Goal: Task Accomplishment & Management: Manage account settings

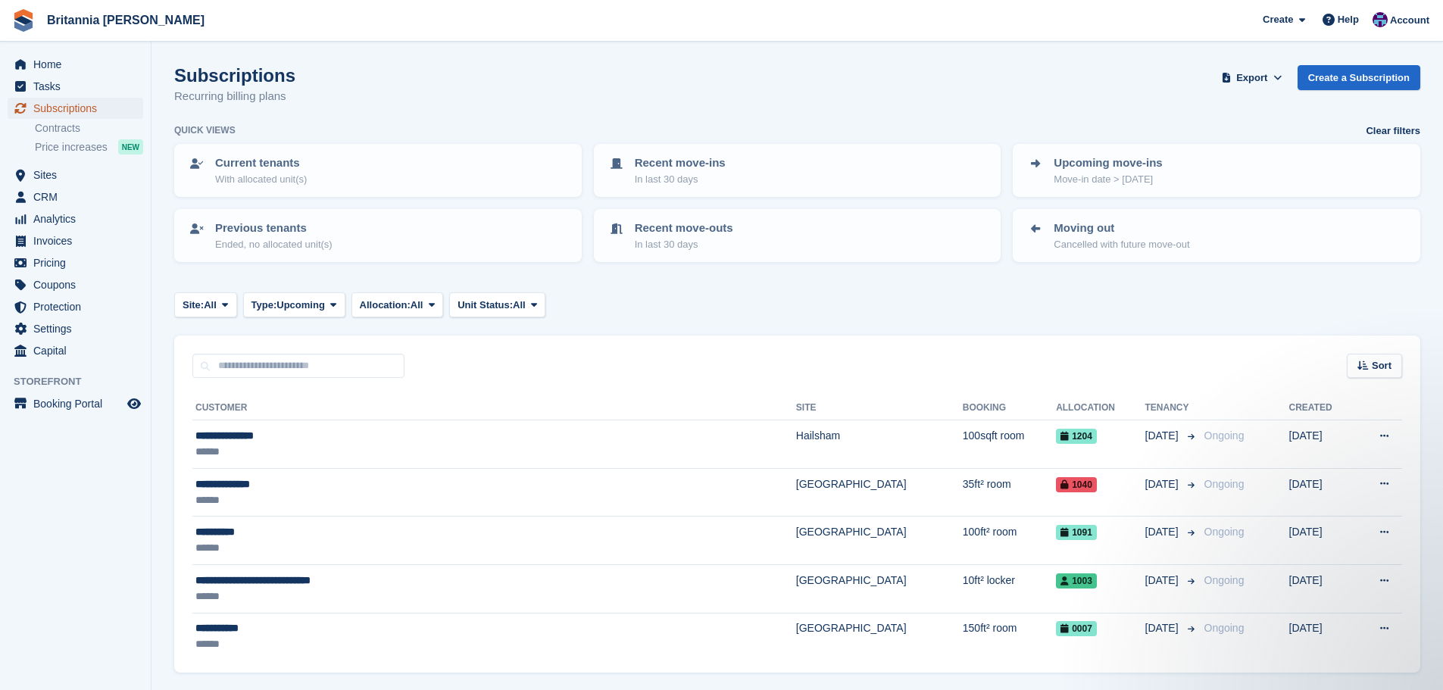
click at [74, 106] on span "Subscriptions" at bounding box center [78, 108] width 91 height 21
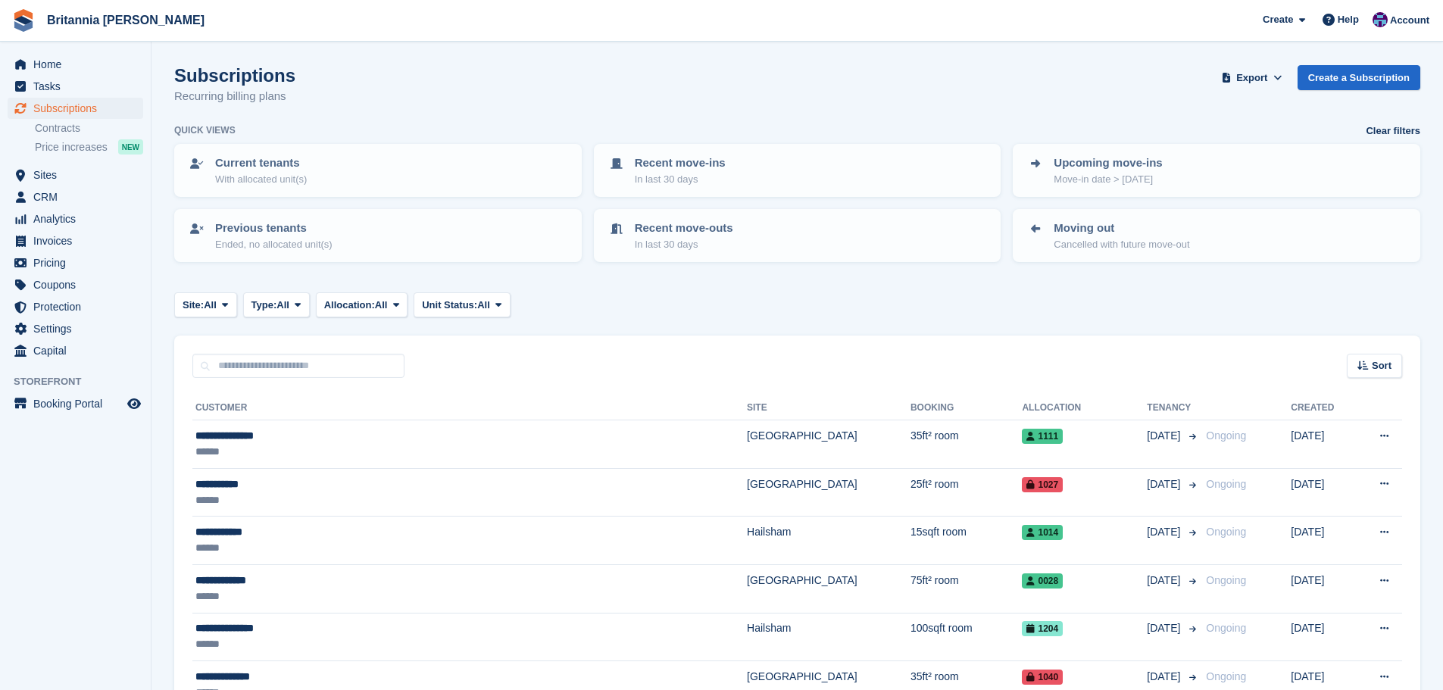
click at [307, 350] on div "Sort Sort by Customer name Date created Move in date Move out date Created (old…" at bounding box center [797, 356] width 1246 height 43
click at [290, 365] on input "text" at bounding box center [298, 366] width 212 height 25
type input "******"
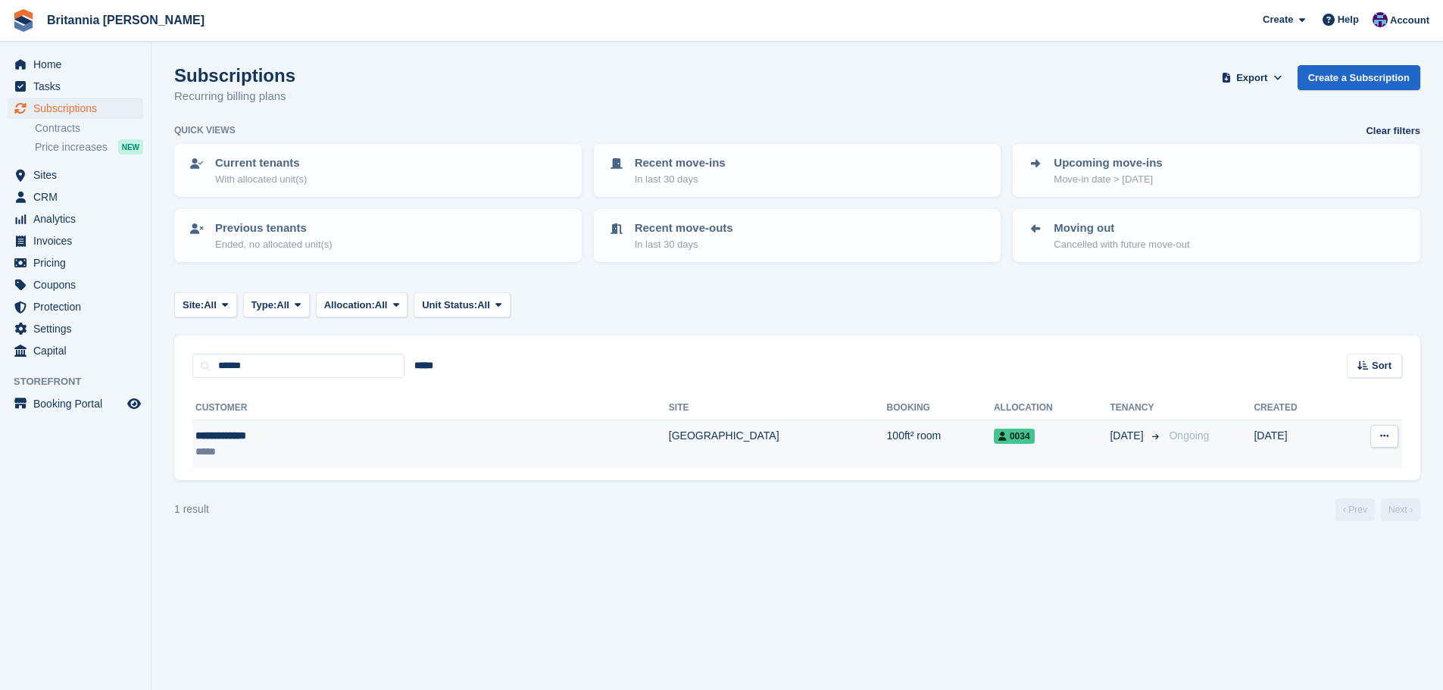
click at [669, 448] on td "[GEOGRAPHIC_DATA]" at bounding box center [778, 444] width 218 height 48
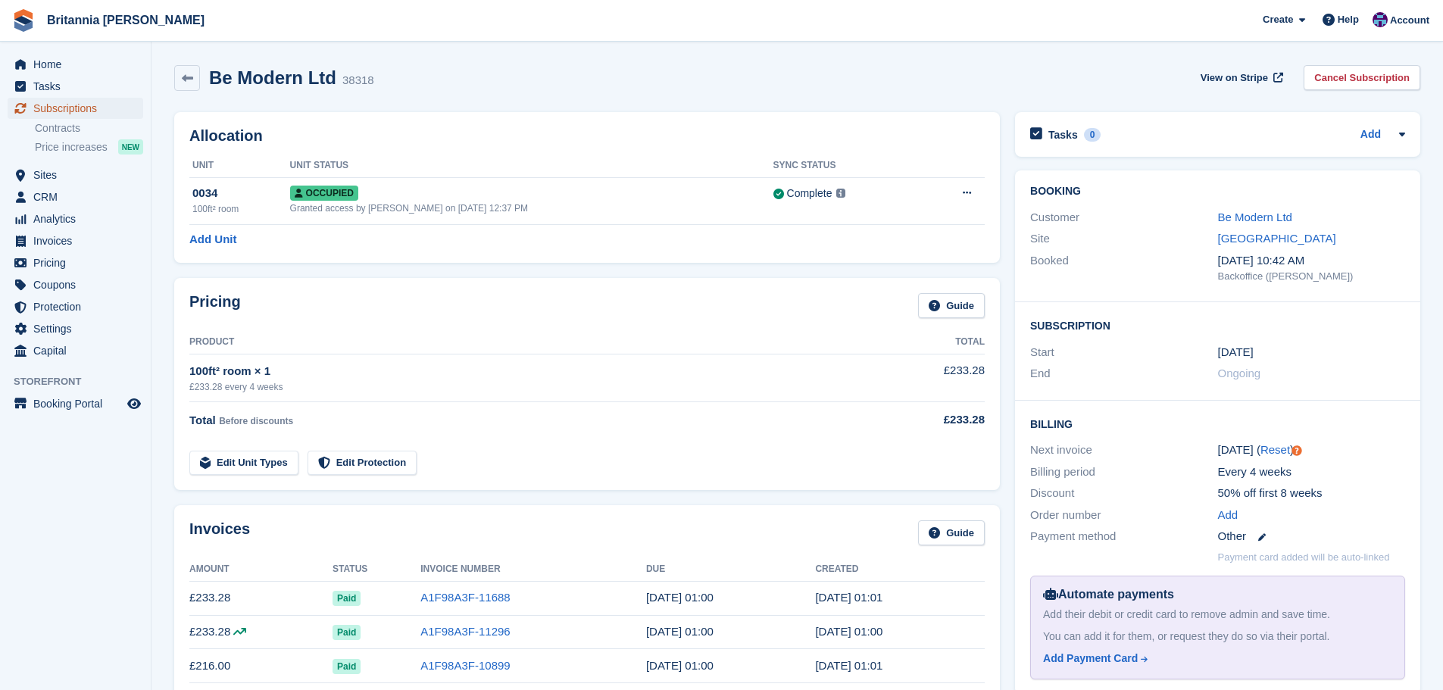
click at [105, 113] on span "Subscriptions" at bounding box center [78, 108] width 91 height 21
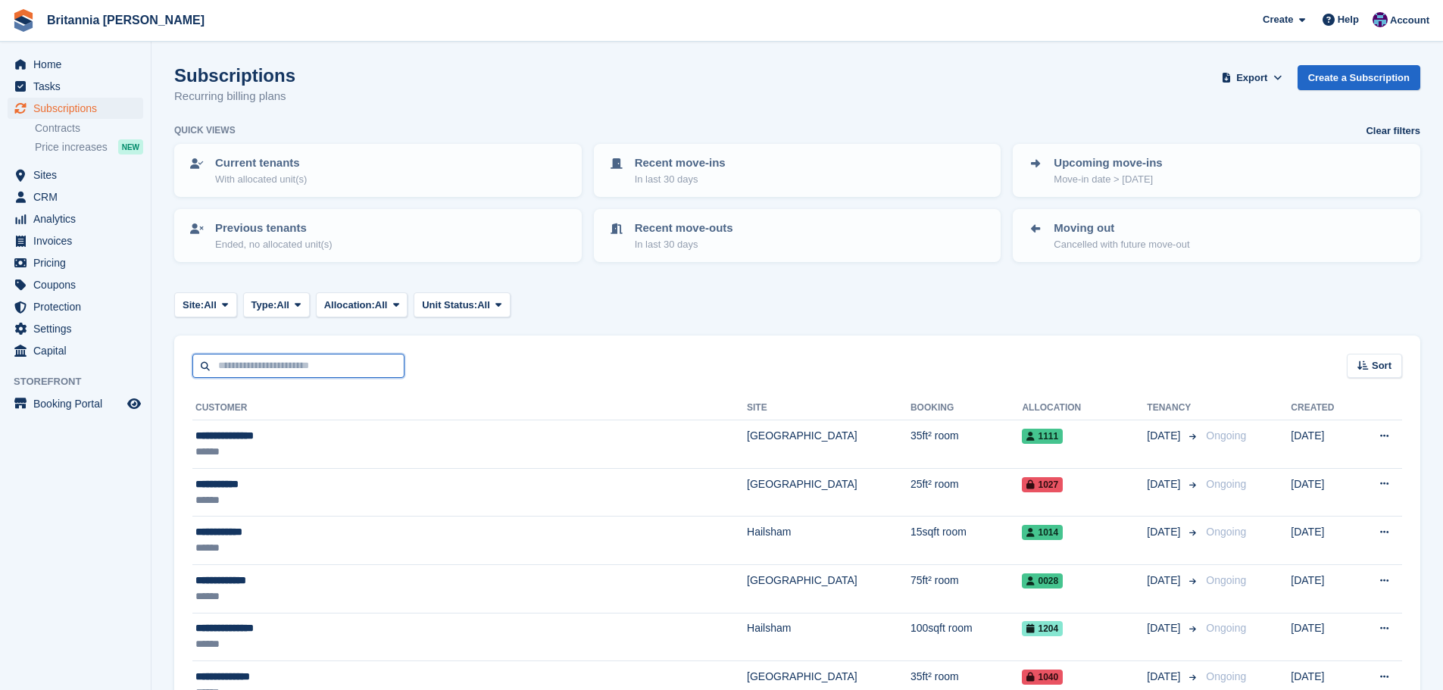
click at [257, 357] on input "text" at bounding box center [298, 366] width 212 height 25
type input "*****"
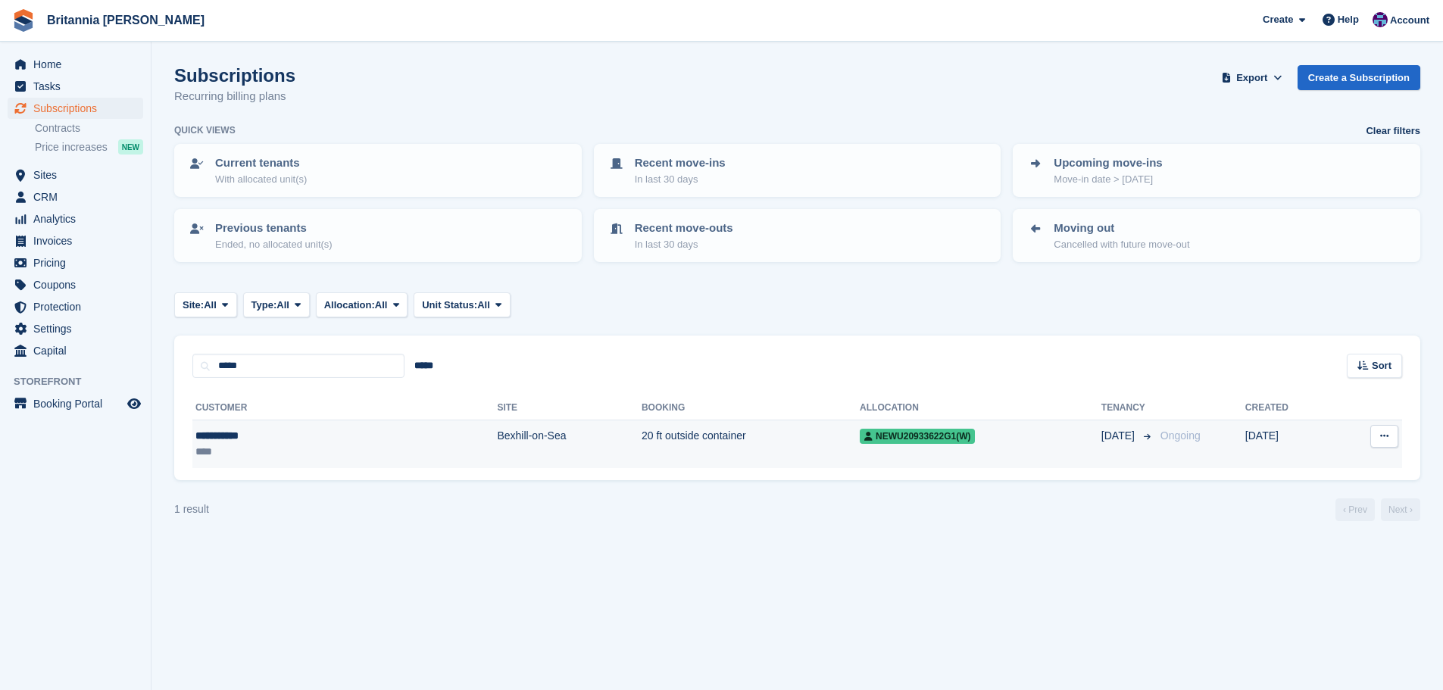
click at [497, 454] on td "Bexhill-on-Sea" at bounding box center [569, 444] width 144 height 48
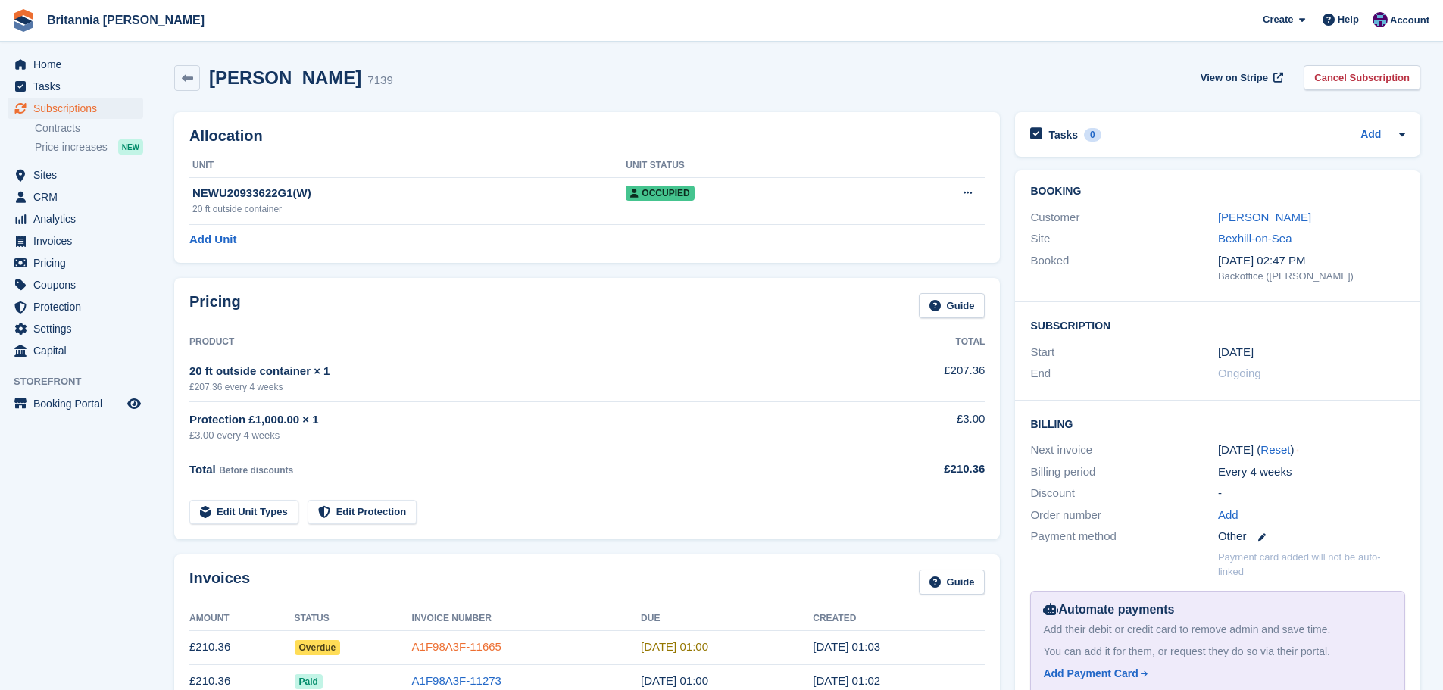
click at [457, 653] on link "A1F98A3F-11665" at bounding box center [456, 646] width 89 height 13
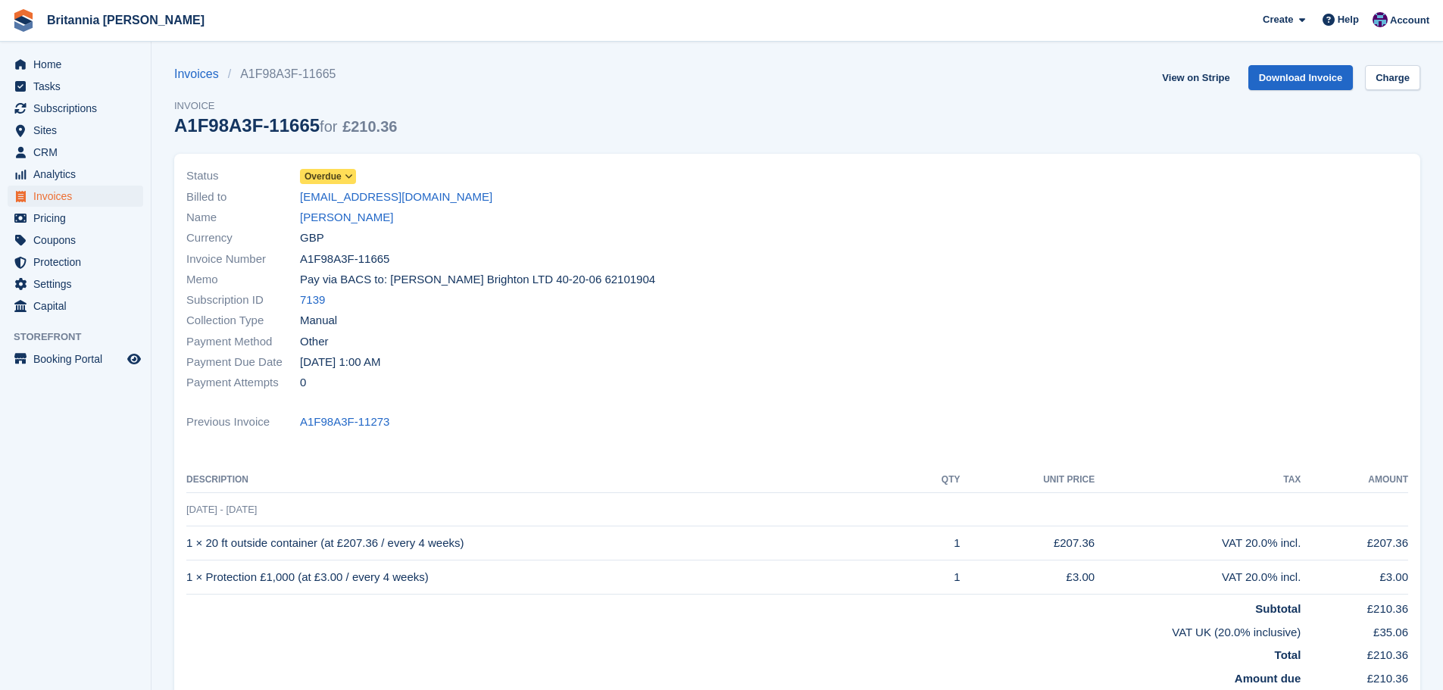
click at [326, 173] on span "Overdue" at bounding box center [322, 177] width 37 height 14
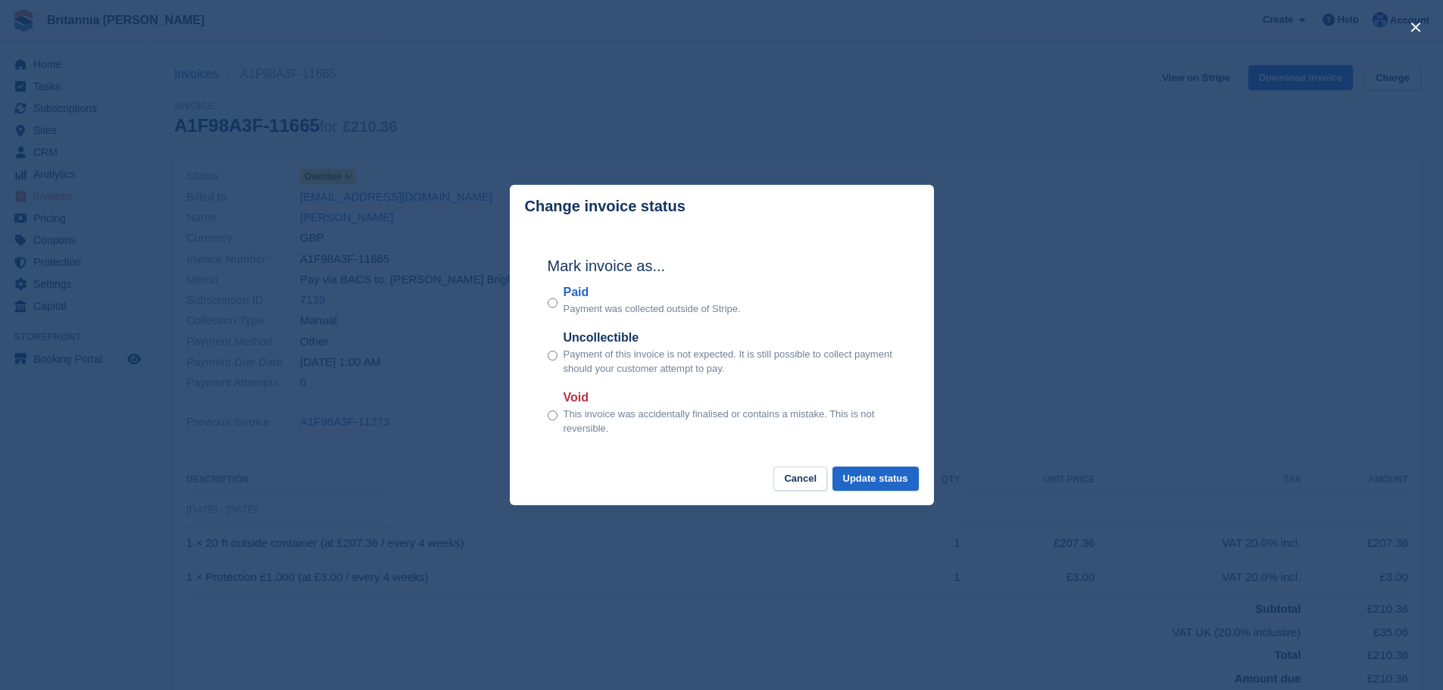
click at [573, 292] on label "Paid" at bounding box center [651, 292] width 177 height 18
click at [890, 489] on button "Update status" at bounding box center [875, 479] width 86 height 25
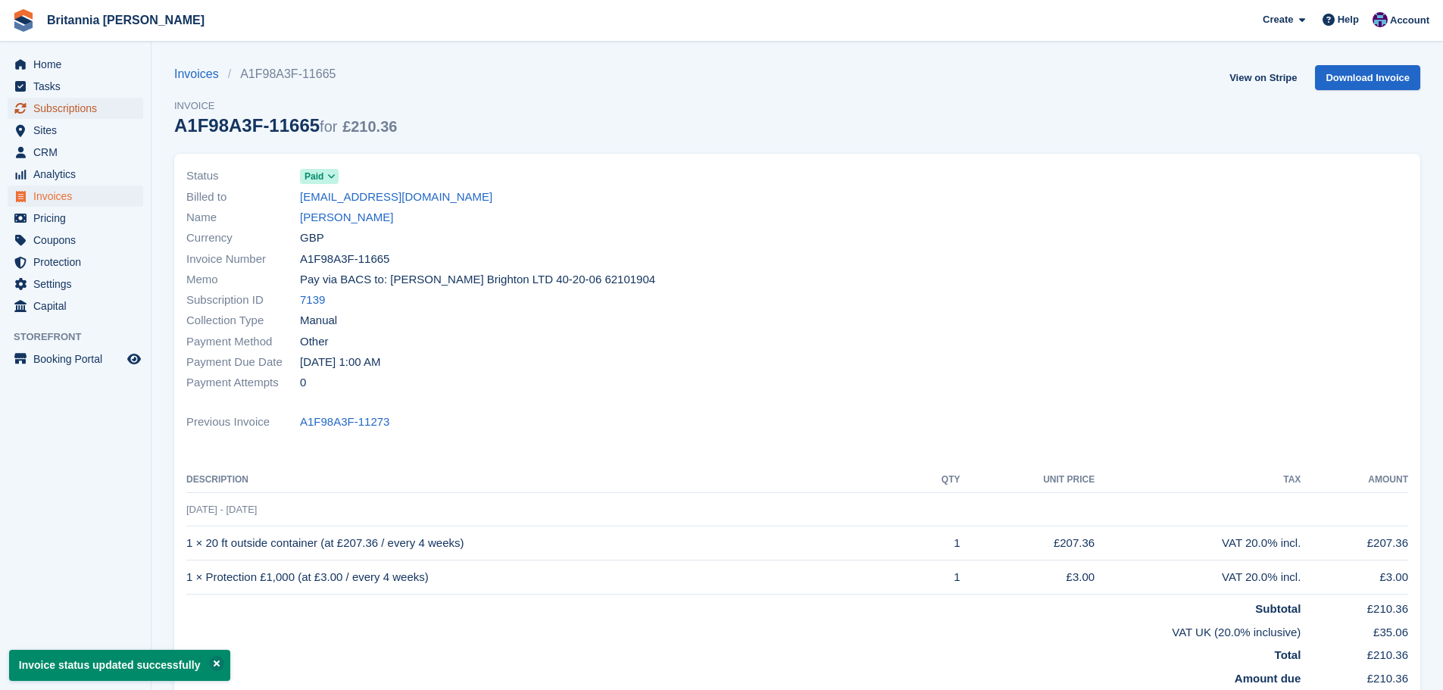
click at [55, 111] on span "Subscriptions" at bounding box center [78, 108] width 91 height 21
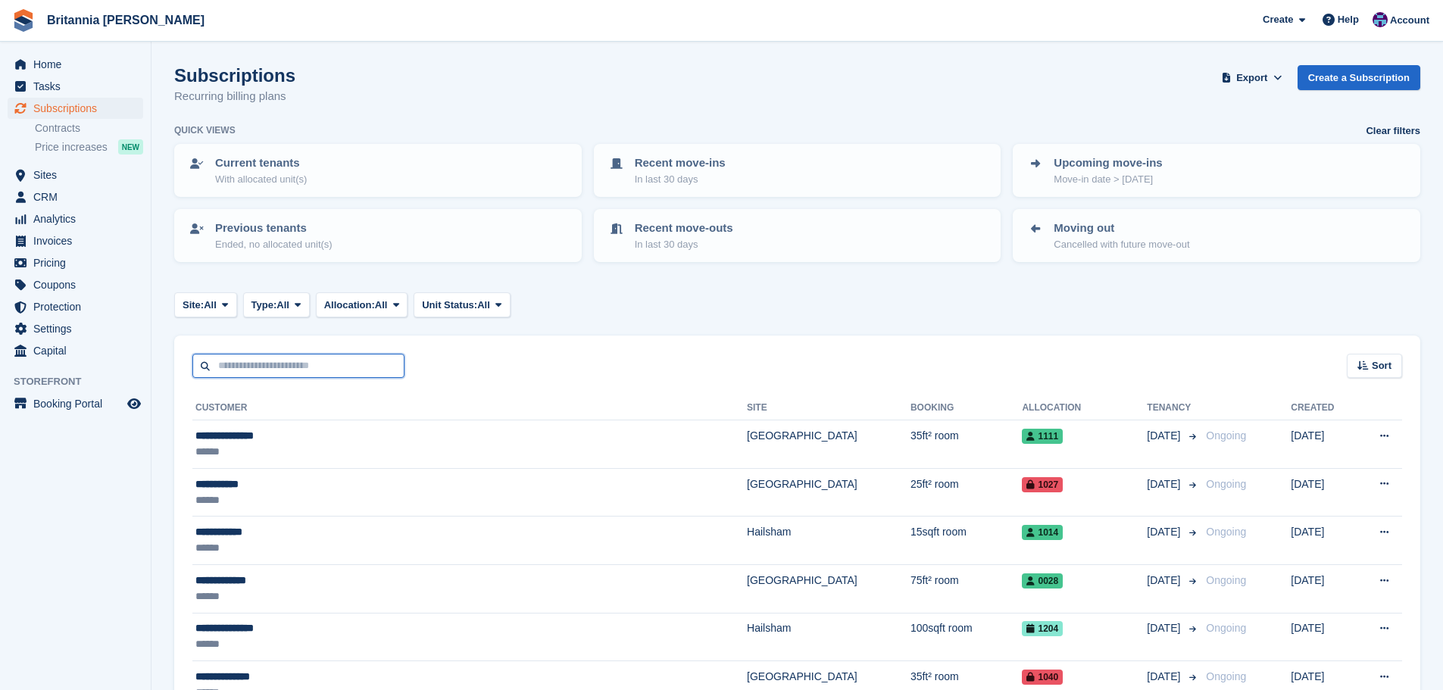
click at [284, 367] on input "text" at bounding box center [298, 366] width 212 height 25
type input "*********"
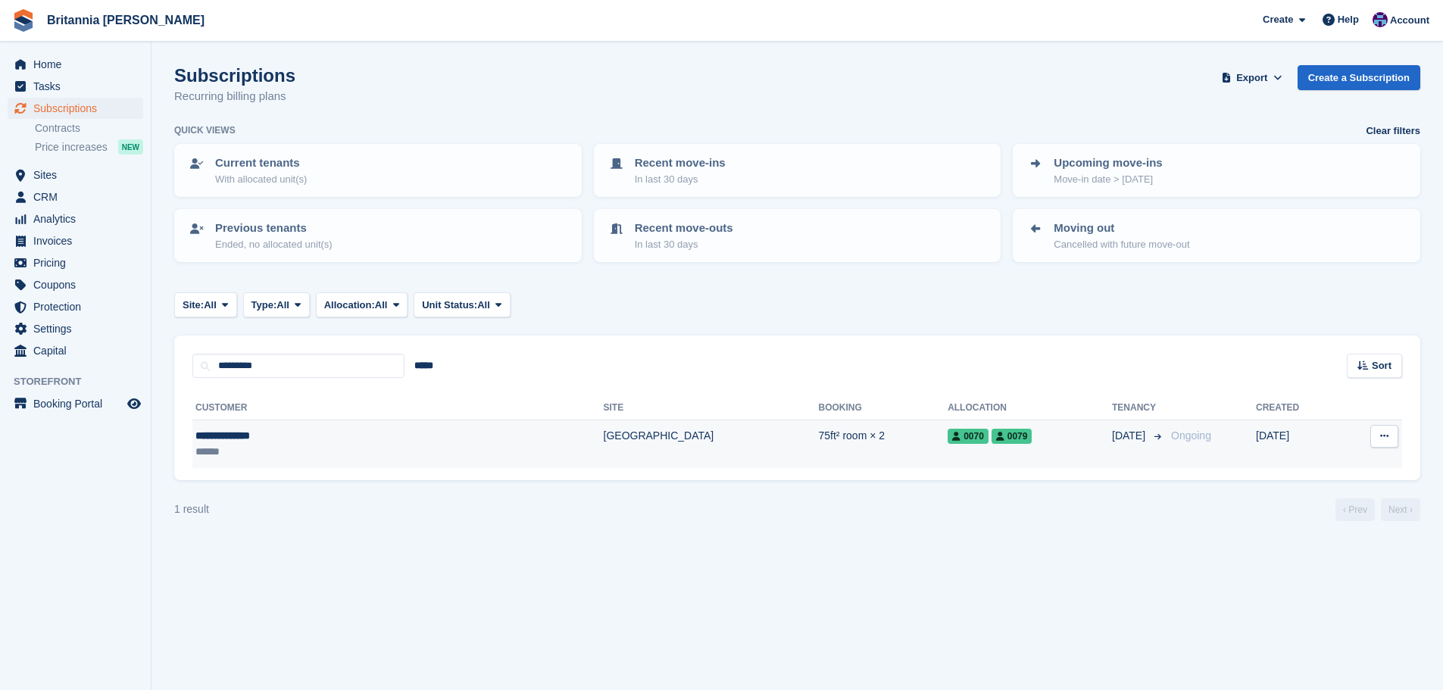
click at [604, 433] on td "[GEOGRAPHIC_DATA]" at bounding box center [711, 444] width 215 height 48
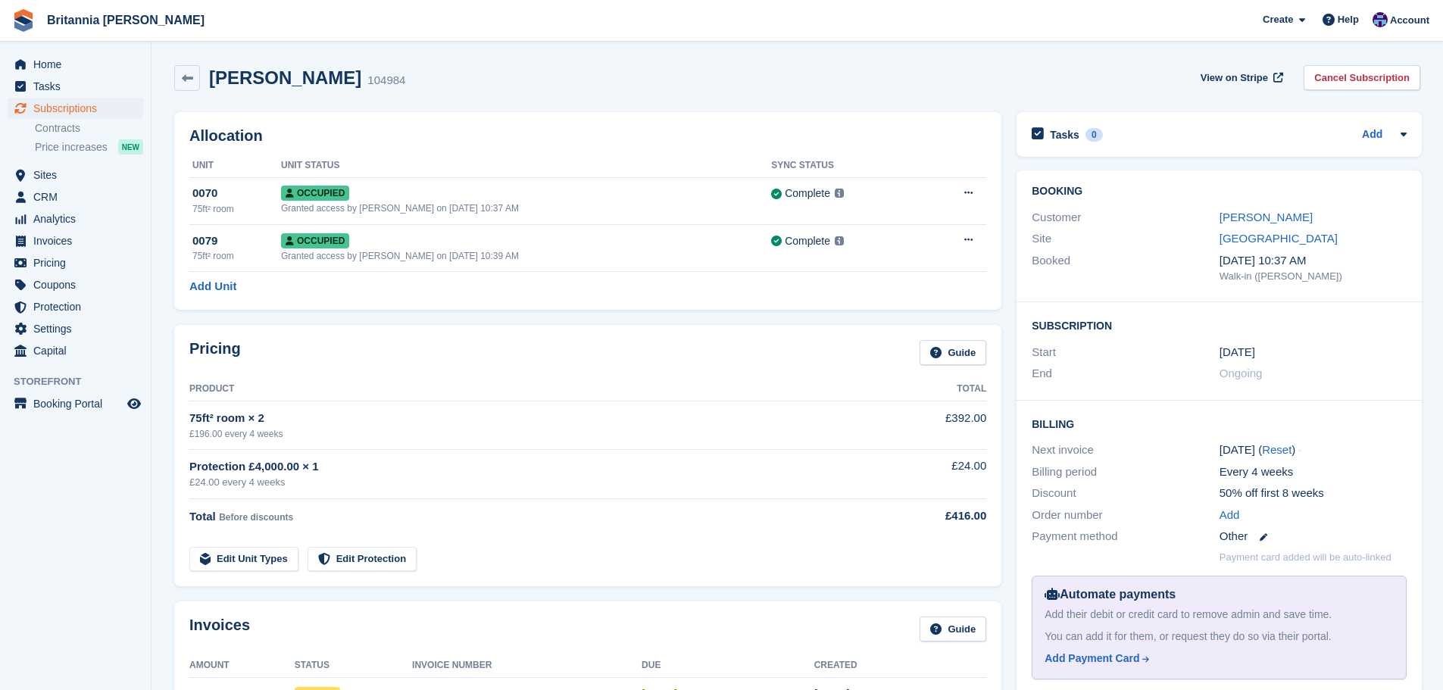
scroll to position [76, 0]
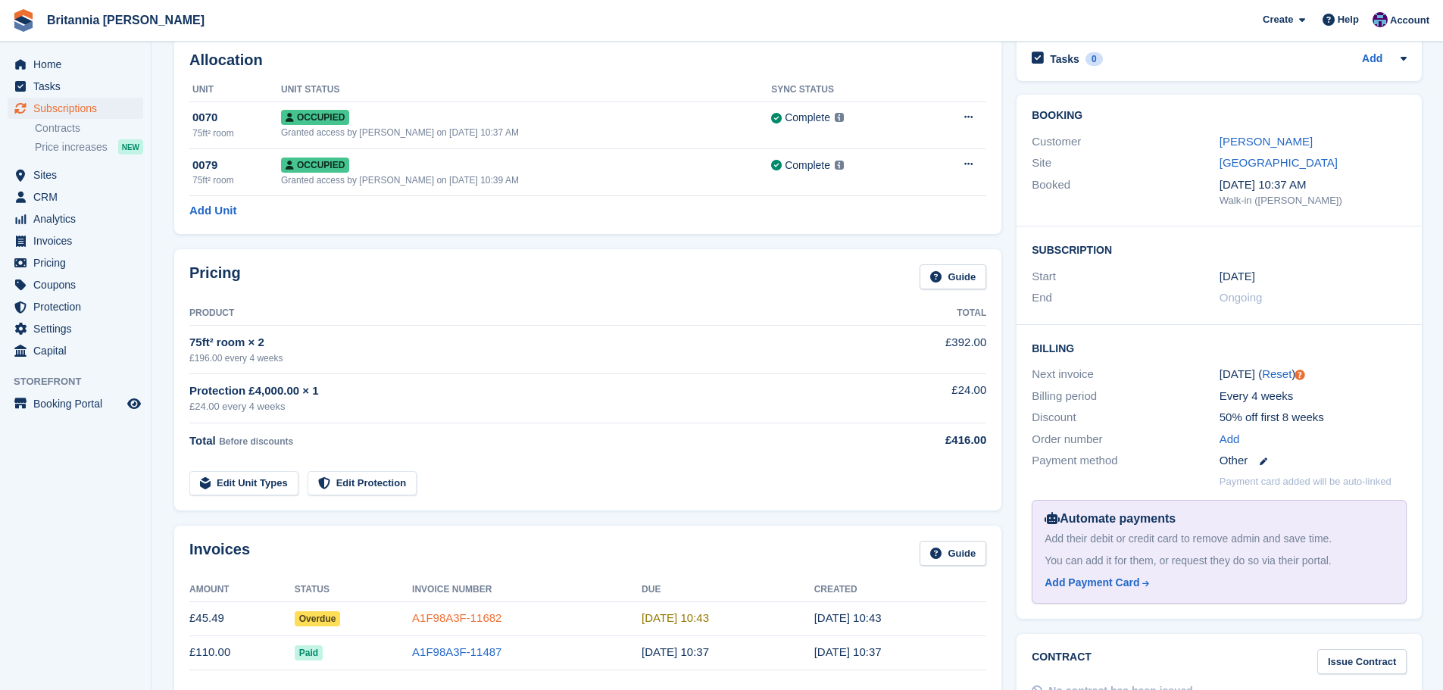
click at [445, 622] on link "A1F98A3F-11682" at bounding box center [456, 617] width 89 height 13
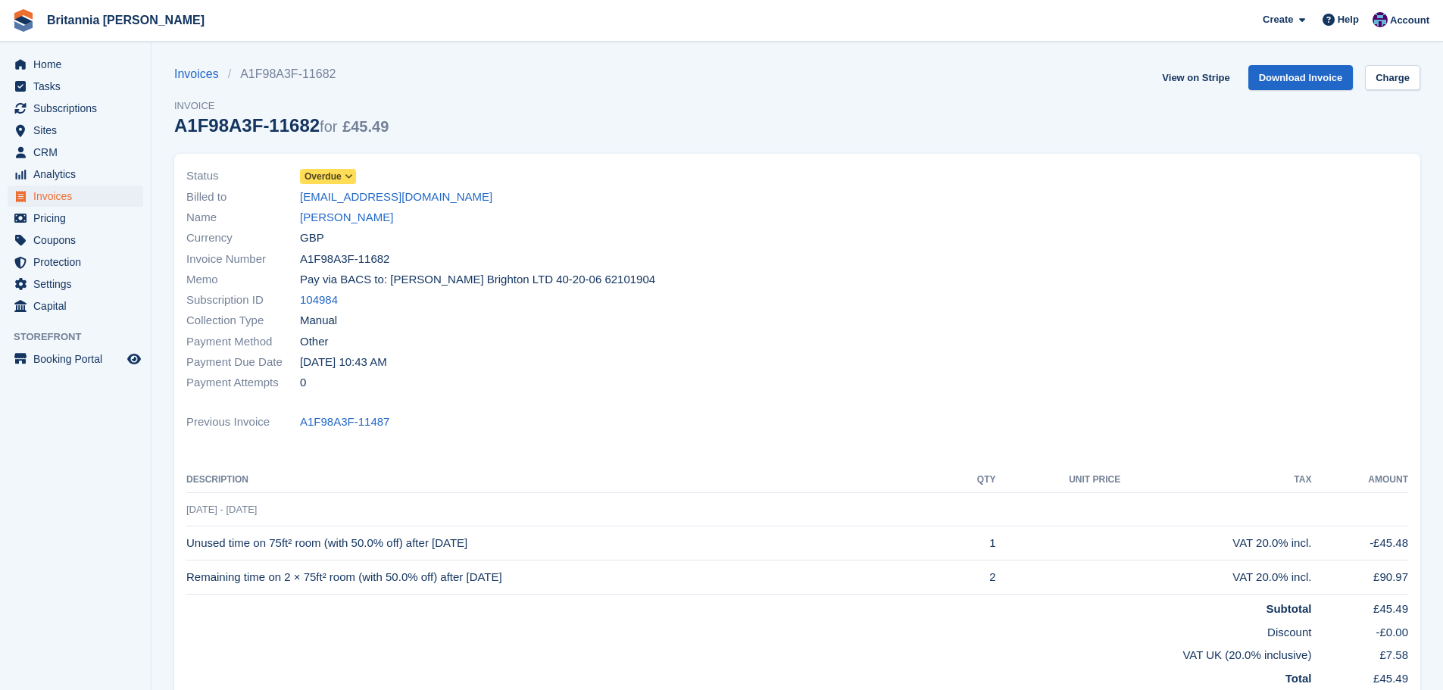
click at [336, 171] on span "Overdue" at bounding box center [322, 177] width 37 height 14
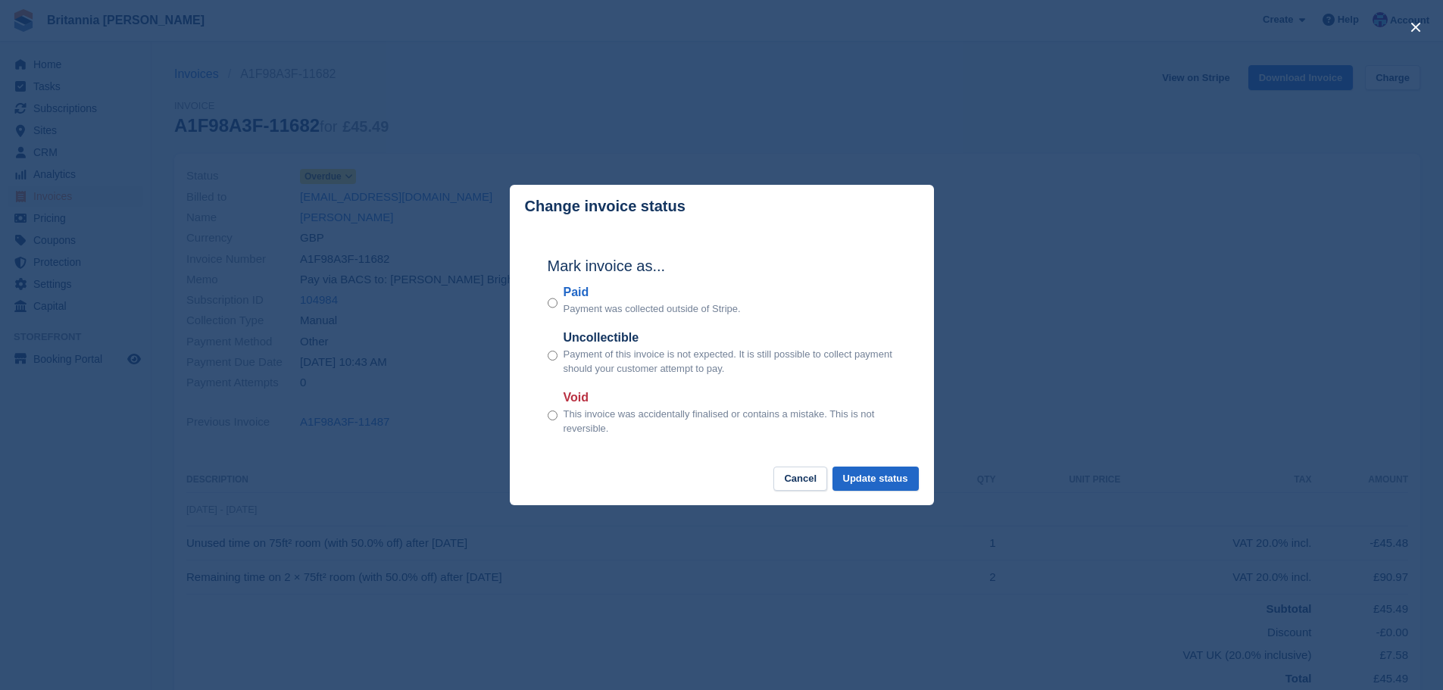
click at [566, 295] on label "Paid" at bounding box center [651, 292] width 177 height 18
click at [900, 477] on button "Update status" at bounding box center [875, 479] width 86 height 25
